Goal: Information Seeking & Learning: Find specific page/section

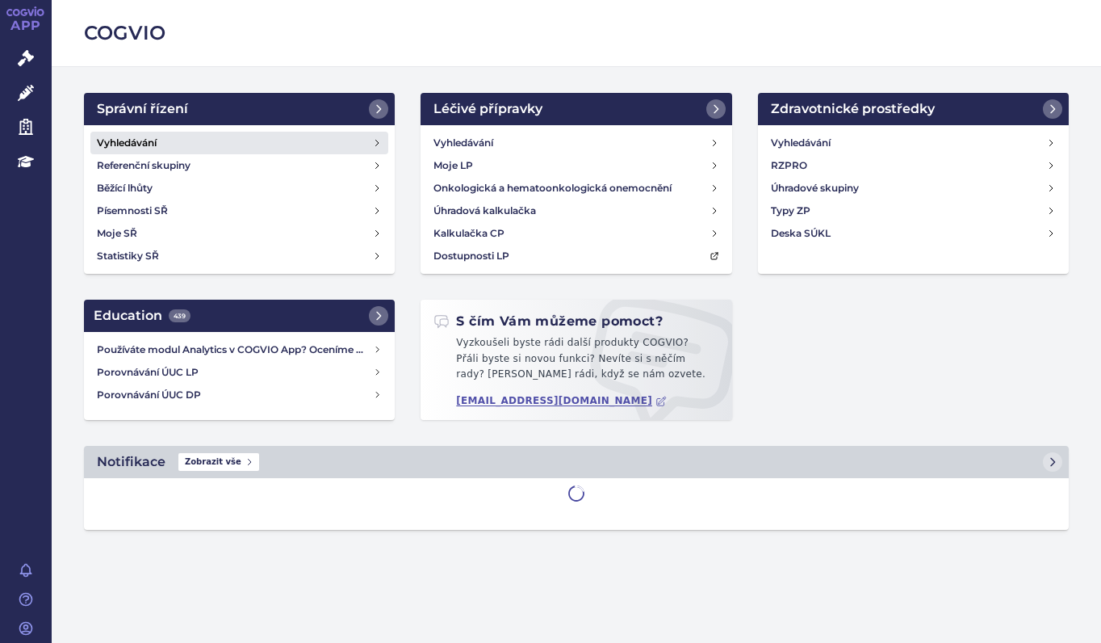
click at [174, 143] on link "Vyhledávání" at bounding box center [239, 143] width 298 height 23
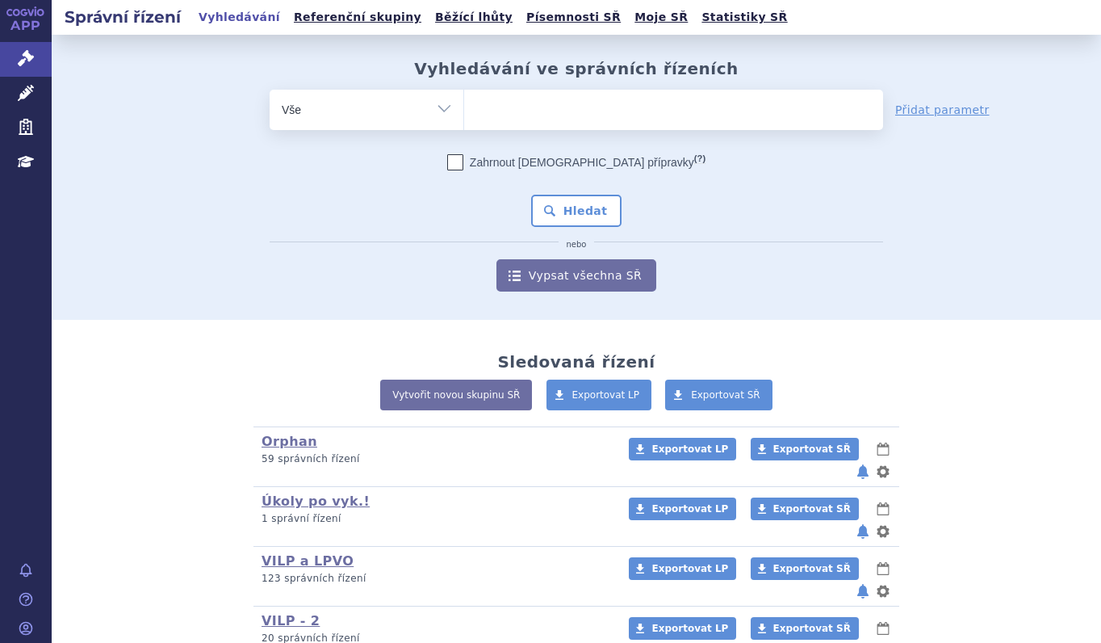
click at [516, 110] on ul at bounding box center [673, 107] width 419 height 34
click at [464, 110] on select at bounding box center [463, 109] width 1 height 40
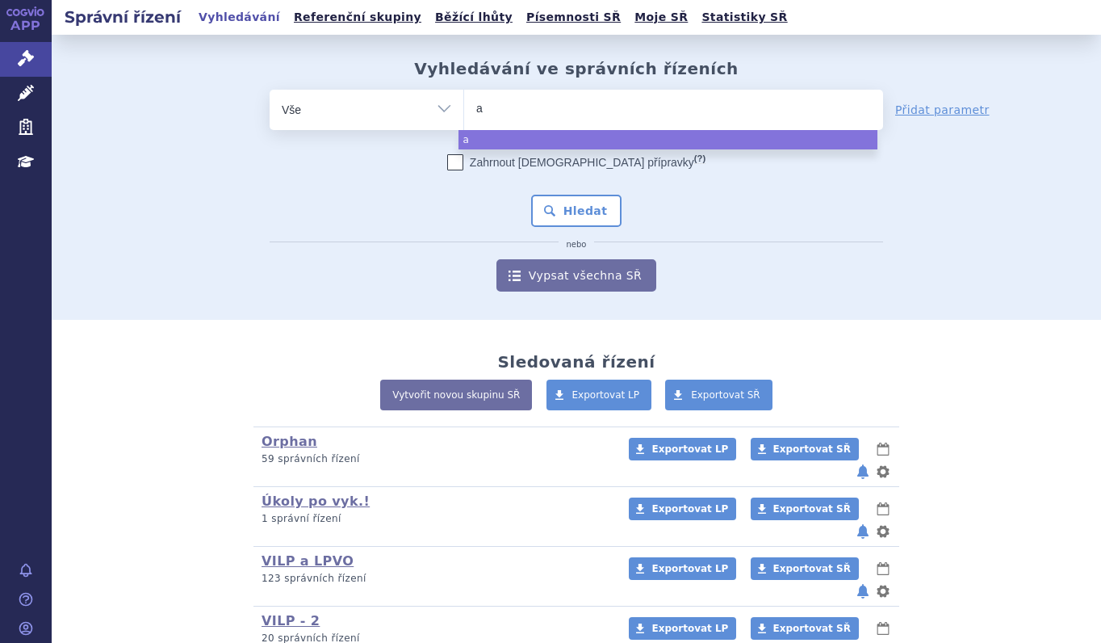
type input "ap"
type input "apre"
type input "apremi"
type input "apremila"
type input "apremilas"
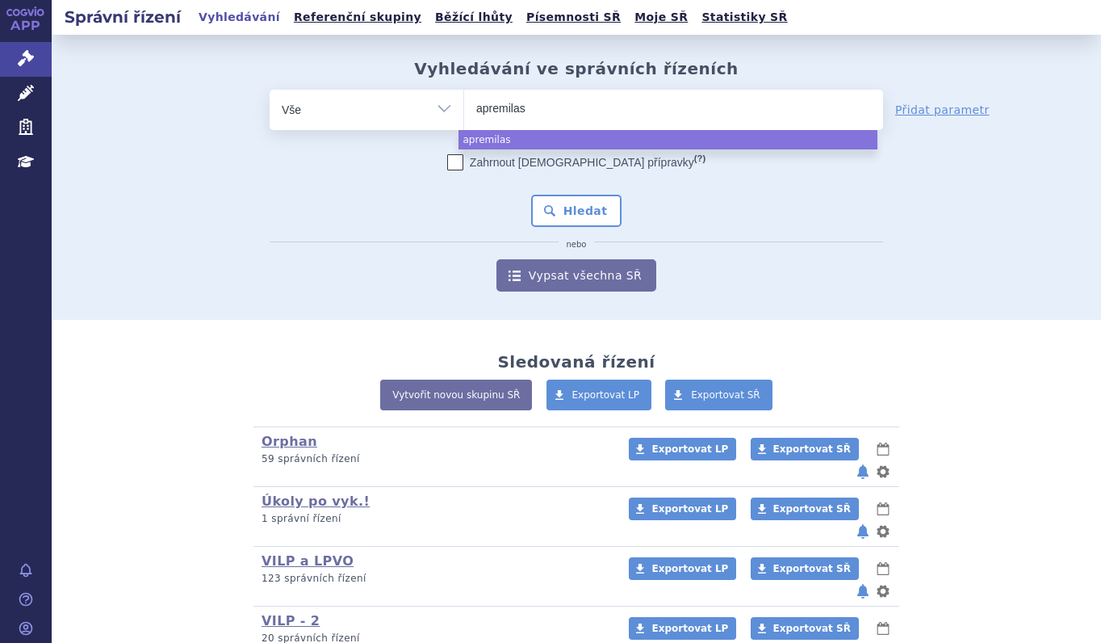
type input "apremilast"
select select "apremilast"
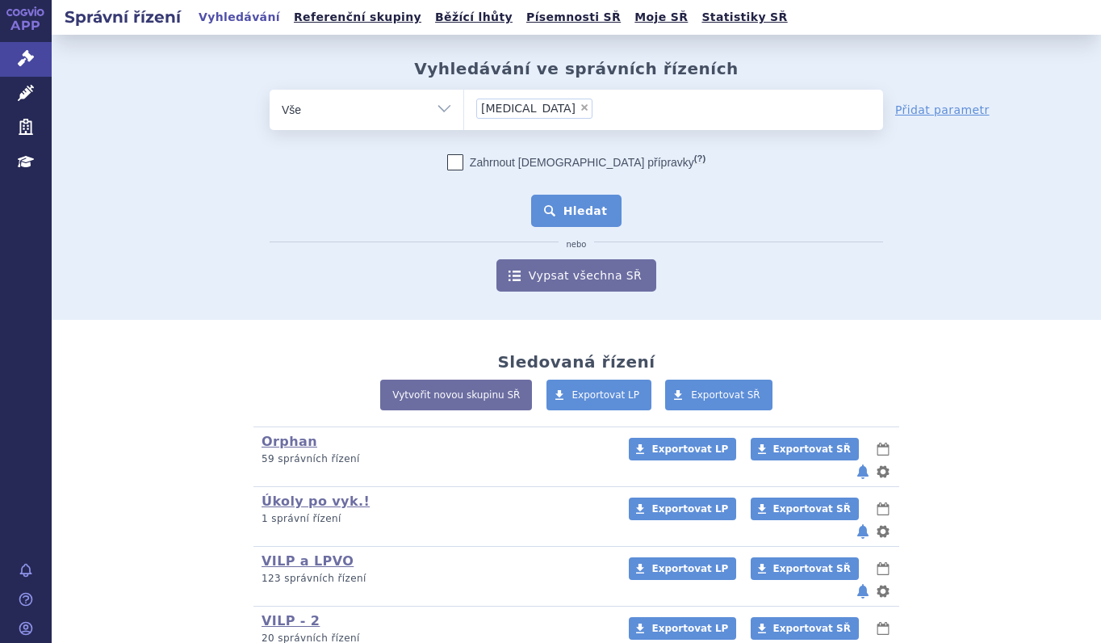
click at [563, 221] on button "Hledat" at bounding box center [576, 211] width 91 height 32
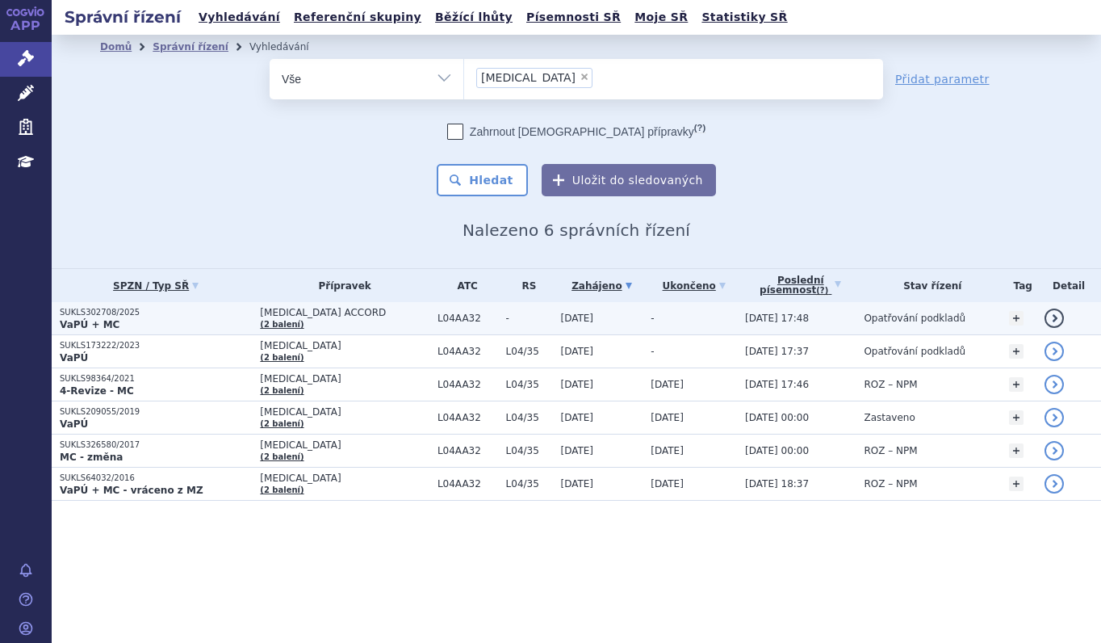
click at [231, 319] on p "VaPÚ + MC" at bounding box center [156, 324] width 192 height 13
